Goal: Task Accomplishment & Management: Manage account settings

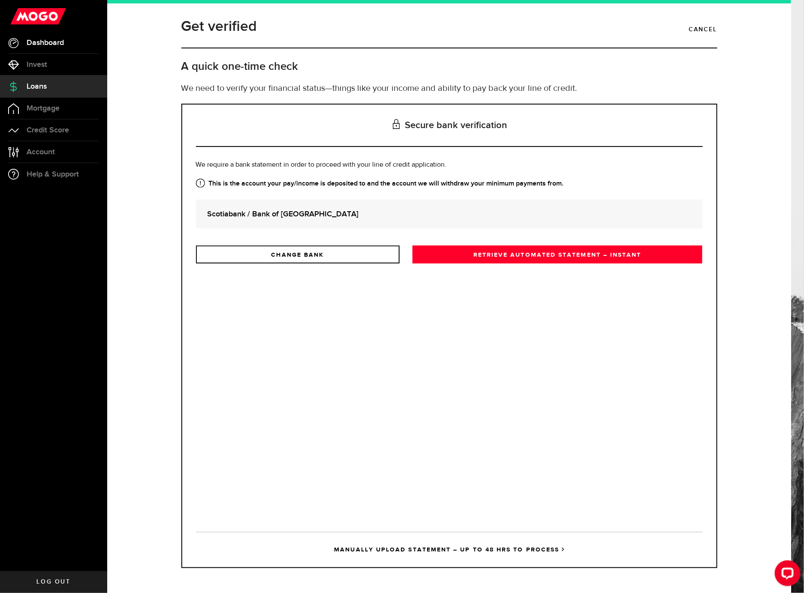
click at [59, 43] on span "Dashboard" at bounding box center [45, 43] width 37 height 8
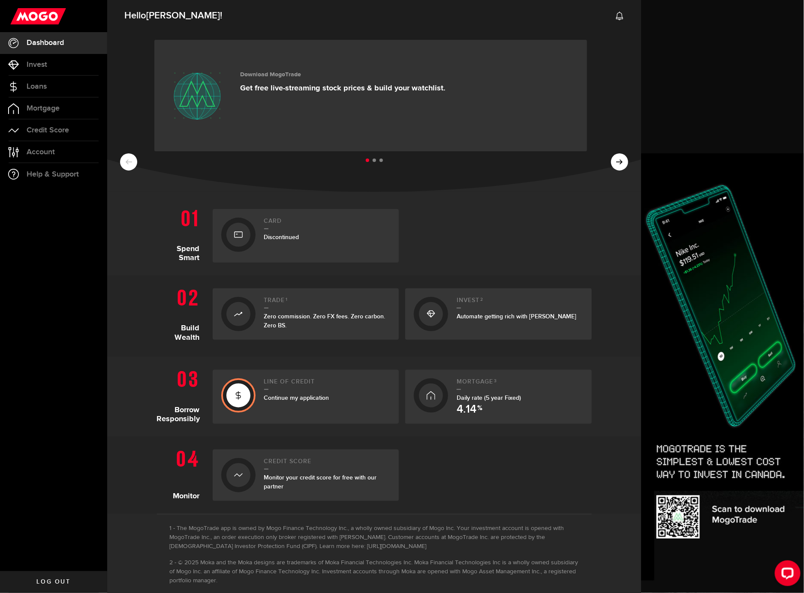
click at [570, 216] on div at bounding box center [498, 236] width 186 height 54
click at [616, 159] on ul at bounding box center [374, 160] width 508 height 11
click at [613, 163] on ul at bounding box center [374, 160] width 508 height 11
click at [607, 163] on ul at bounding box center [374, 160] width 508 height 11
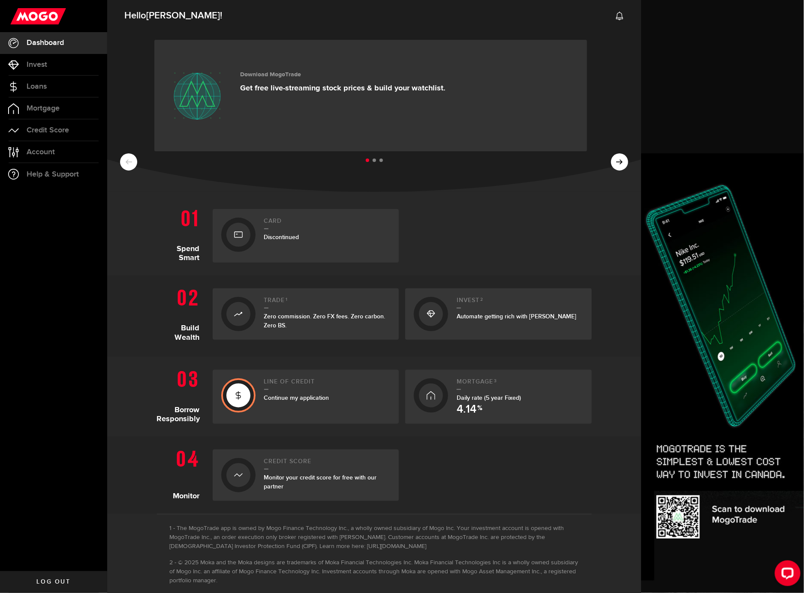
click at [607, 163] on ul at bounding box center [374, 160] width 508 height 11
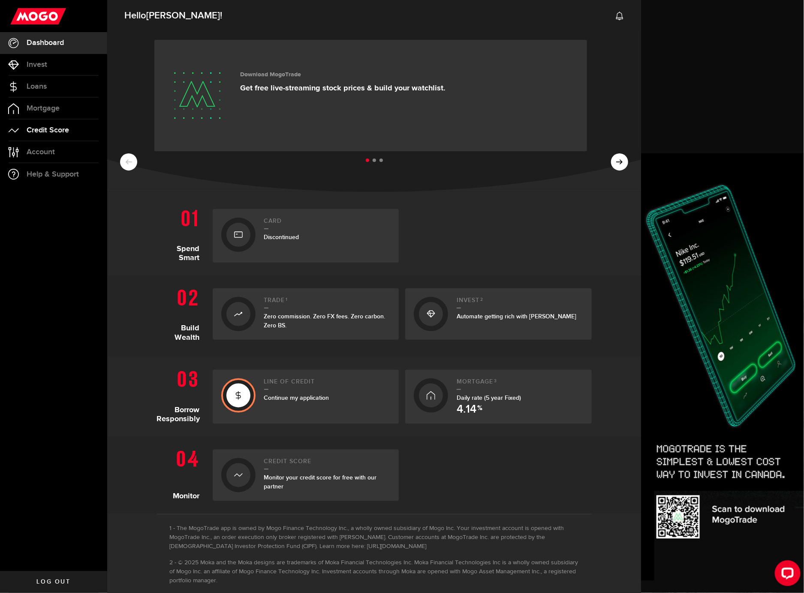
click at [22, 129] on link "Credit Score" at bounding box center [53, 130] width 107 height 21
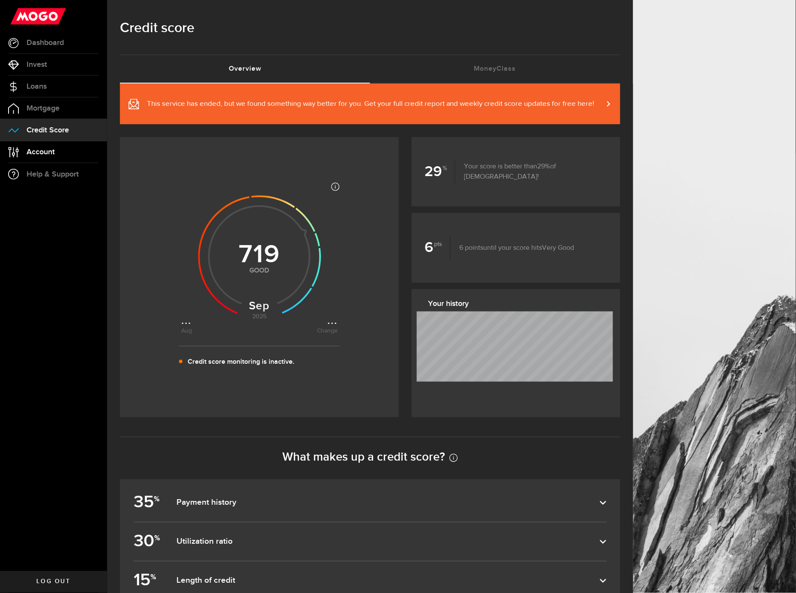
click at [39, 148] on span "Account" at bounding box center [41, 152] width 28 height 8
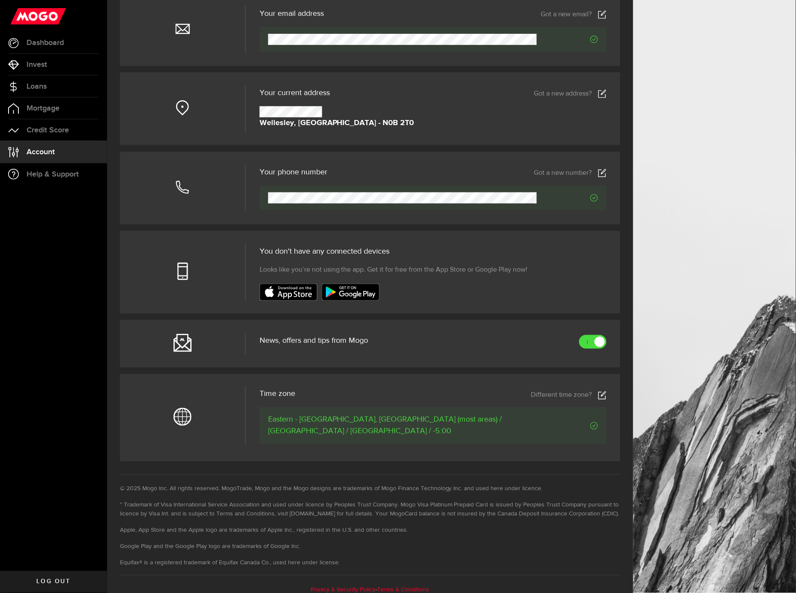
scroll to position [100, 0]
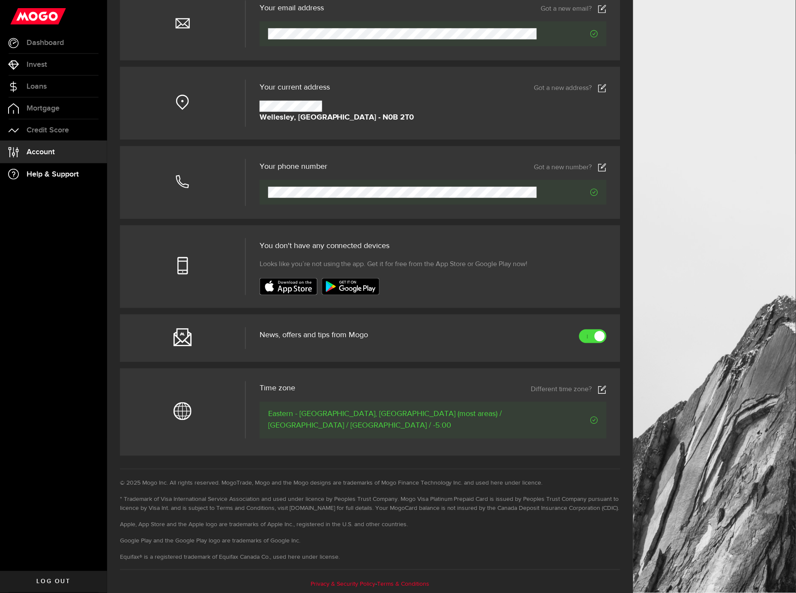
click at [54, 177] on span "Help & Support" at bounding box center [53, 175] width 52 height 8
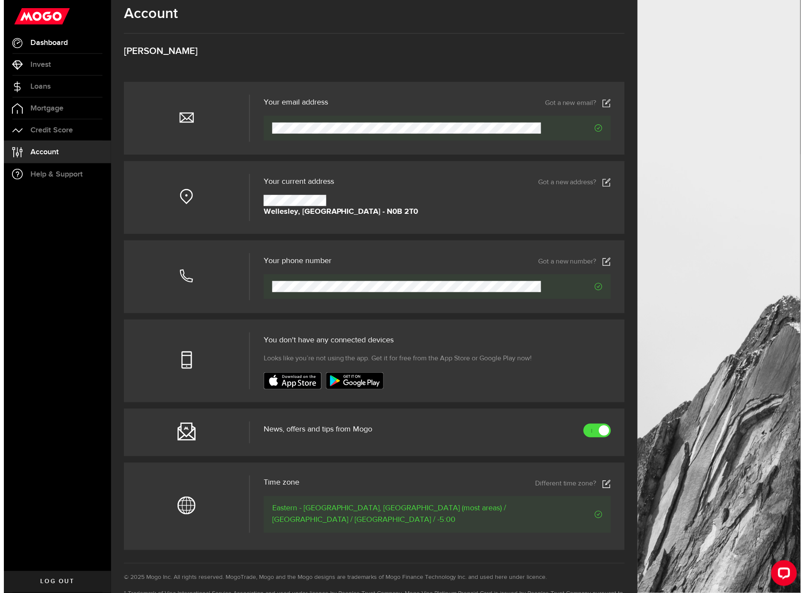
scroll to position [0, 0]
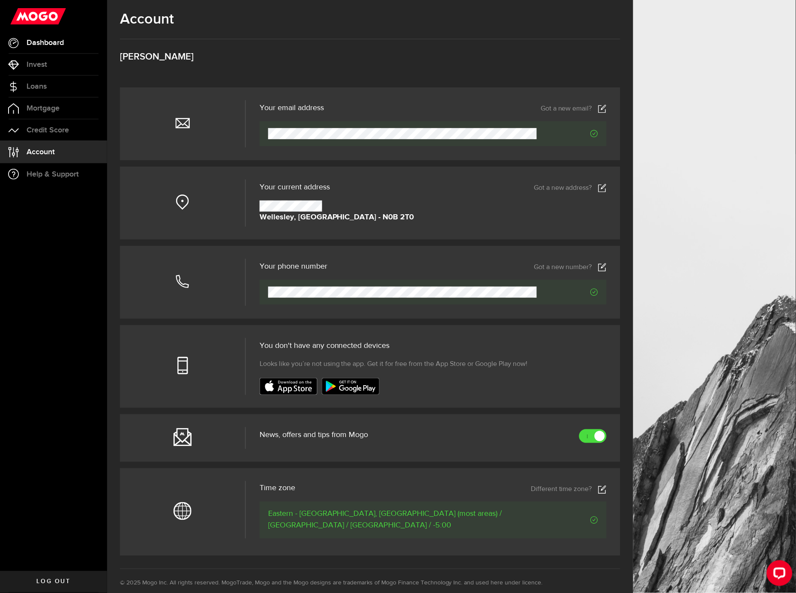
click at [23, 42] on link "Dashboard" at bounding box center [53, 42] width 107 height 21
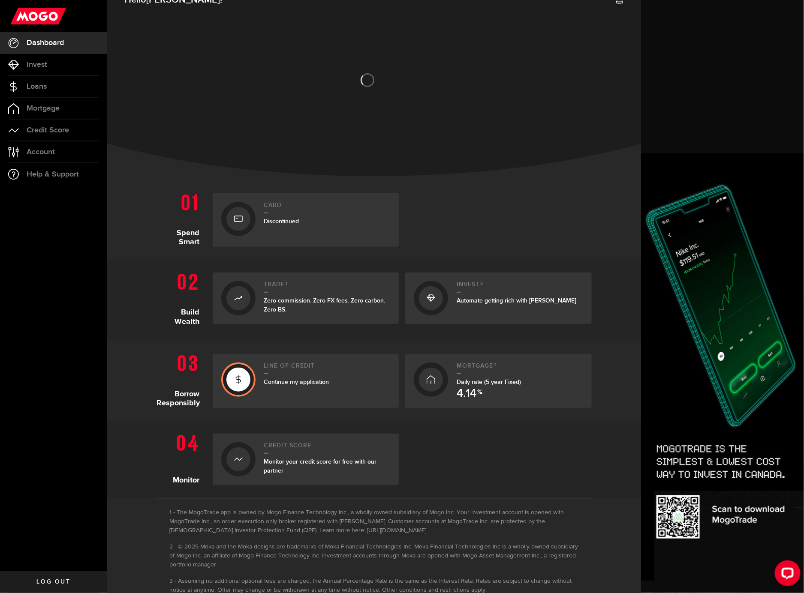
scroll to position [37, 0]
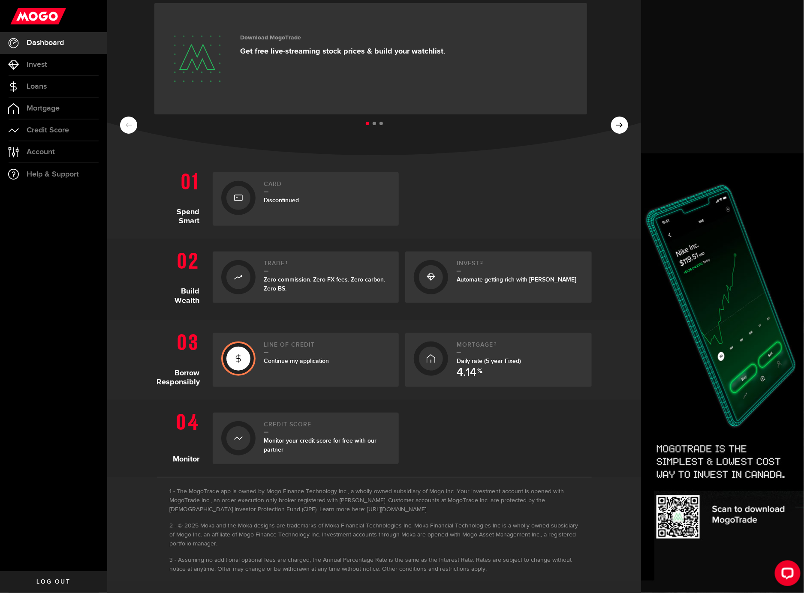
click at [136, 486] on section "Hello [PERSON_NAME] ! Download MogoTrade Get free live-streaming stock prices &…" at bounding box center [374, 271] width 534 height 620
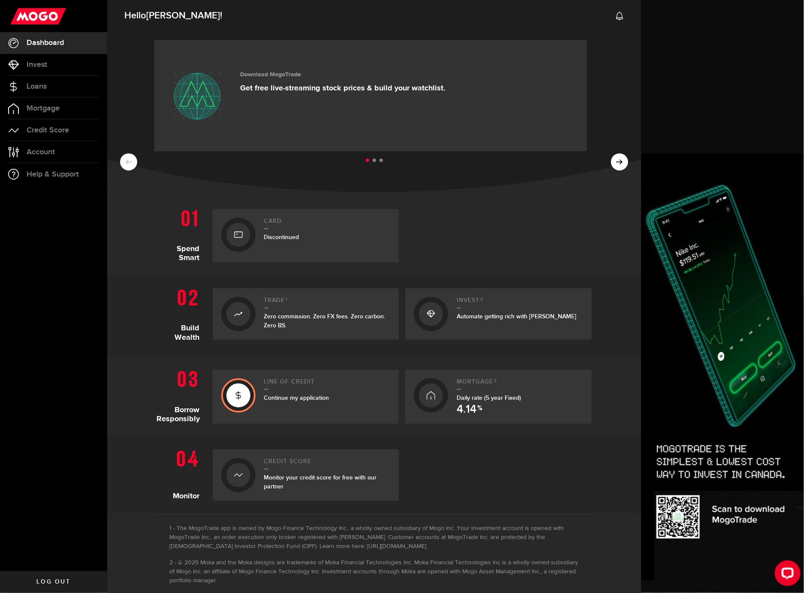
click at [84, 485] on ul "Dashboard Dashboard Bitcoin Bitcoin Invest Invest Loans Loans Mortgage Mortgage…" at bounding box center [53, 301] width 107 height 539
click at [65, 327] on ul "Dashboard Dashboard Bitcoin Bitcoin Invest Invest Loans Loans Mortgage Mortgage…" at bounding box center [53, 301] width 107 height 539
drag, startPoint x: 607, startPoint y: 159, endPoint x: 594, endPoint y: 160, distance: 12.5
click at [607, 159] on ul at bounding box center [374, 160] width 508 height 11
drag, startPoint x: 358, startPoint y: 158, endPoint x: 376, endPoint y: 159, distance: 18.5
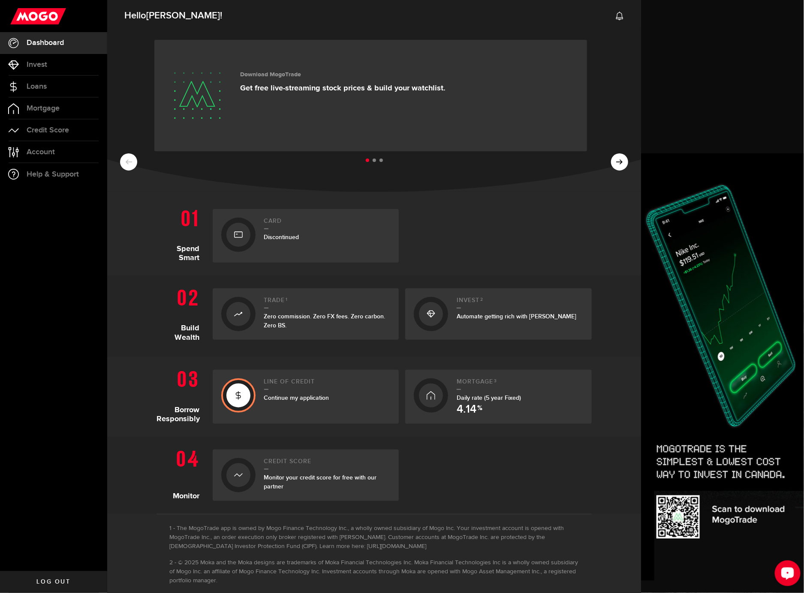
click at [359, 158] on ul at bounding box center [374, 160] width 508 height 11
click at [372, 163] on ul at bounding box center [374, 160] width 508 height 11
click at [368, 162] on ul at bounding box center [374, 160] width 508 height 11
click at [372, 159] on ul at bounding box center [374, 160] width 508 height 11
click at [372, 161] on li at bounding box center [373, 160] width 3 height 3
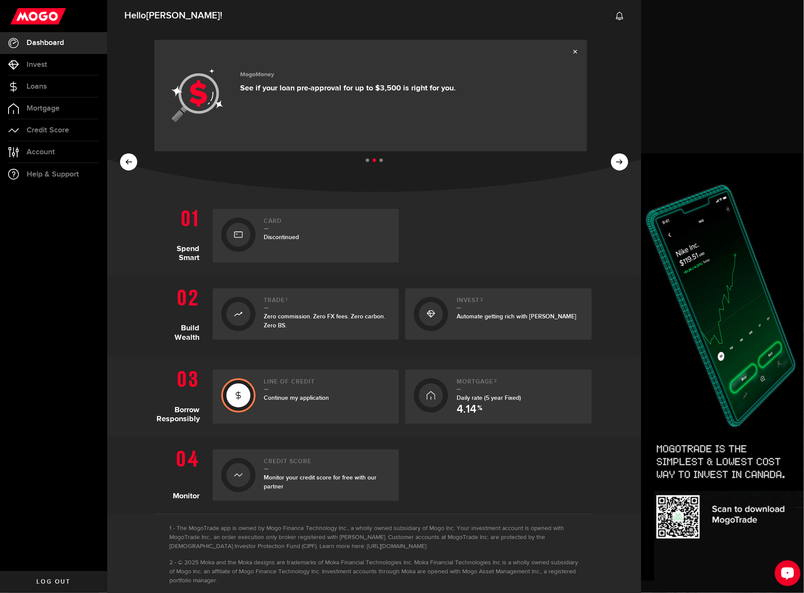
click at [379, 162] on li at bounding box center [380, 160] width 3 height 3
click at [369, 162] on ul at bounding box center [374, 160] width 508 height 11
click at [372, 162] on li at bounding box center [373, 160] width 3 height 3
click at [241, 79] on div "MogoMoney See if your loan pre-approval for up to $3,500 is right for you." at bounding box center [348, 96] width 216 height 60
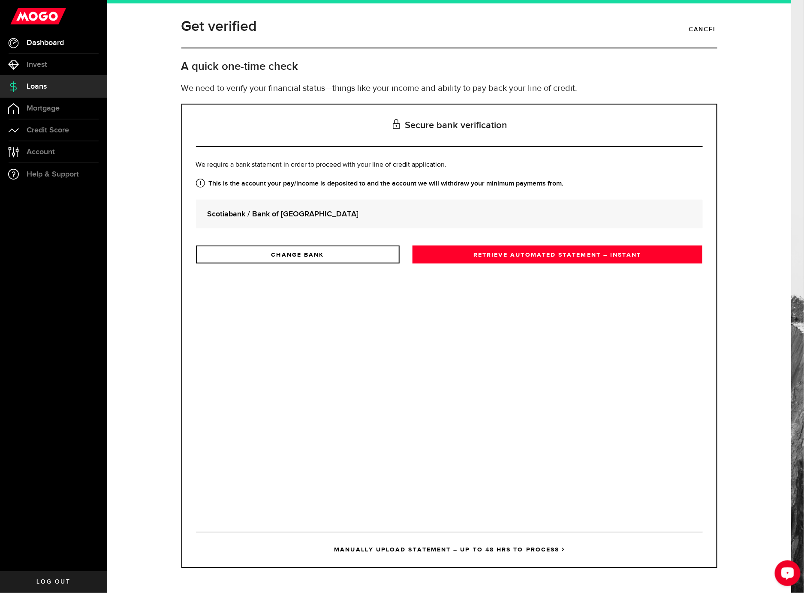
click at [36, 44] on span "Dashboard" at bounding box center [45, 43] width 37 height 8
